Goal: Find specific page/section: Find specific page/section

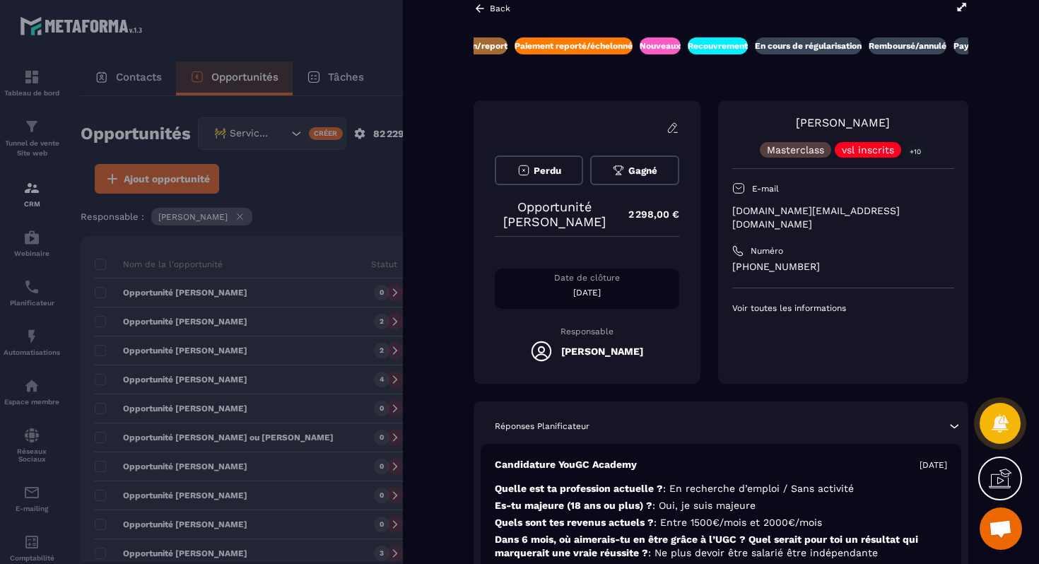
scroll to position [22, 0]
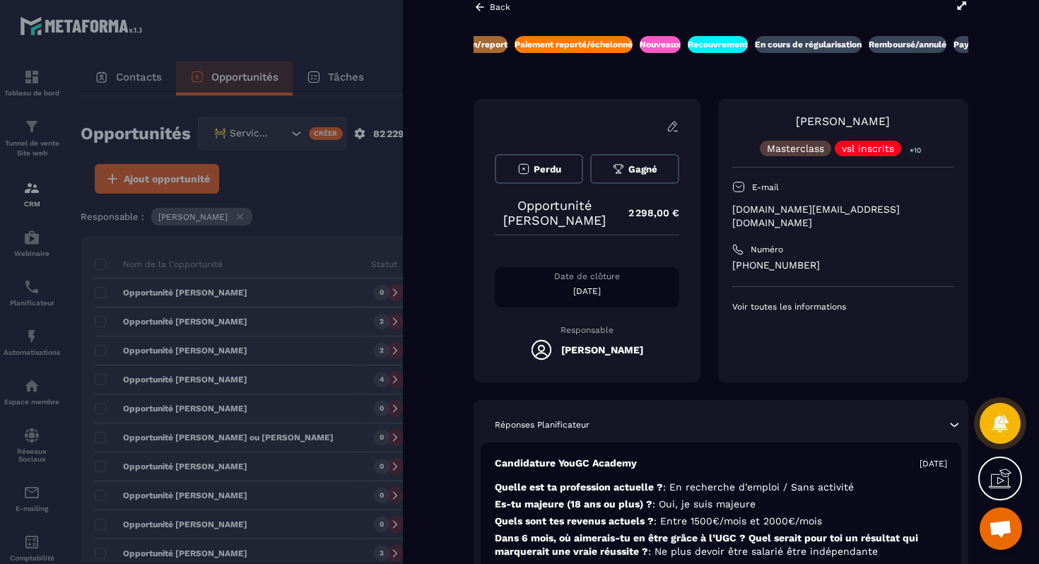
click at [742, 217] on div "[PERSON_NAME] Masterclass vsl inscrits +10 E-mail [DOMAIN_NAME][EMAIL_ADDRESS][…" at bounding box center [843, 212] width 222 height 199
click at [757, 212] on p "[DOMAIN_NAME][EMAIL_ADDRESS][DOMAIN_NAME]" at bounding box center [843, 216] width 222 height 27
copy div "[DOMAIN_NAME][EMAIL_ADDRESS][DOMAIN_NAME]"
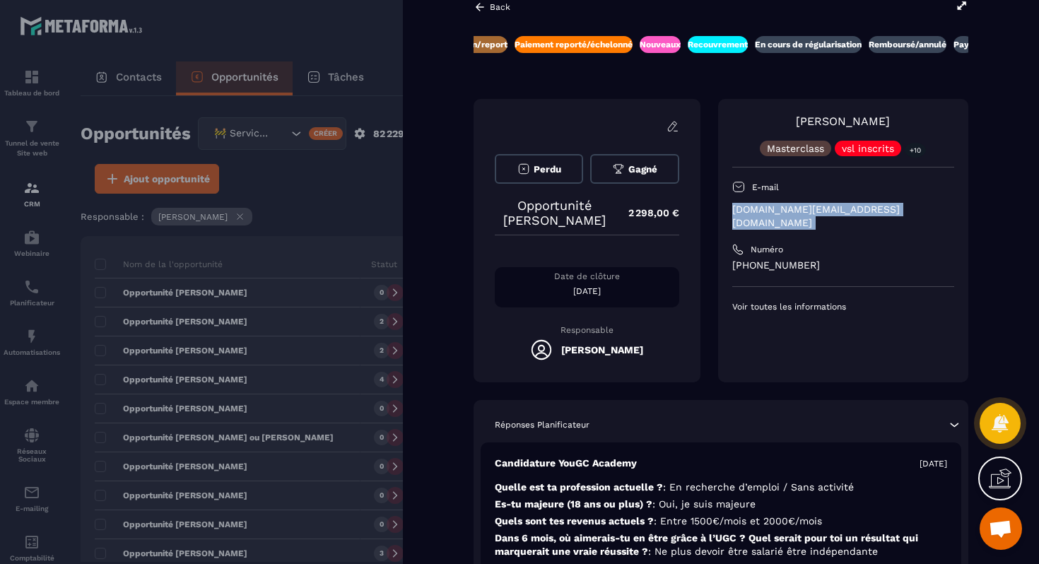
copy div "[DOMAIN_NAME][EMAIL_ADDRESS][DOMAIN_NAME]"
click at [206, 364] on div at bounding box center [519, 282] width 1039 height 564
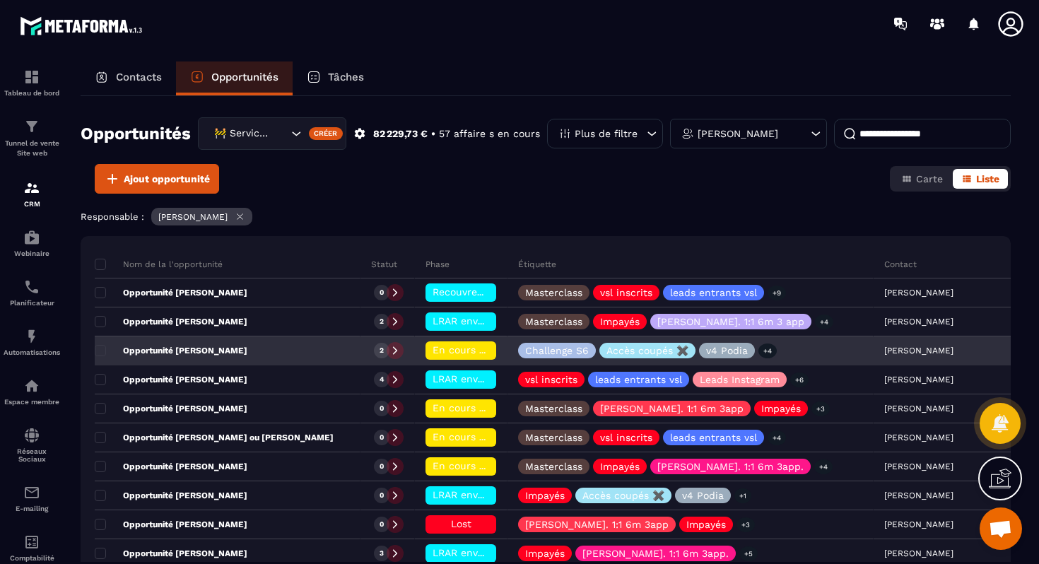
click at [249, 351] on div "Opportunité [PERSON_NAME]" at bounding box center [228, 351] width 266 height 28
